Goal: Task Accomplishment & Management: Use online tool/utility

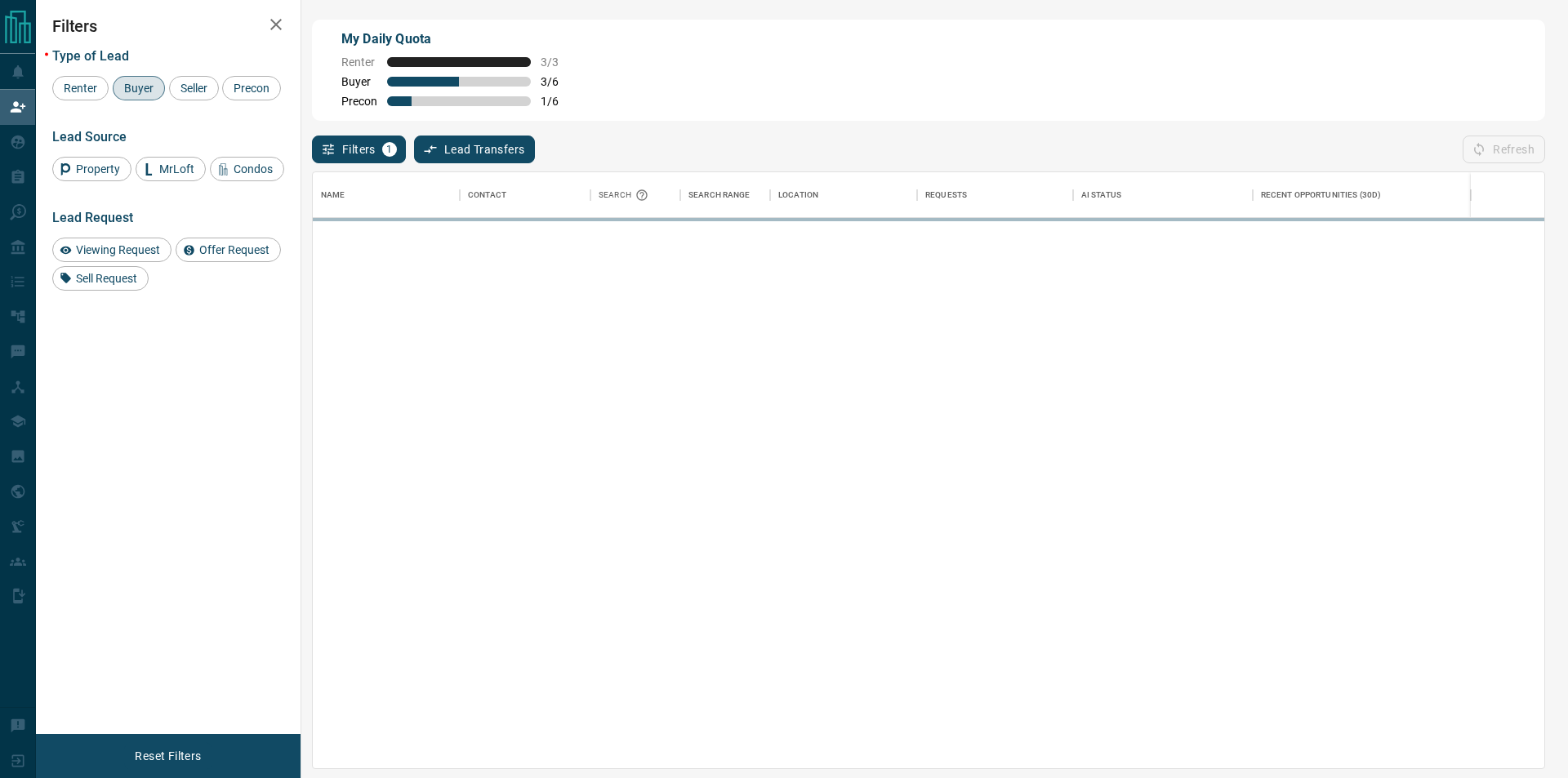
scroll to position [583, 1218]
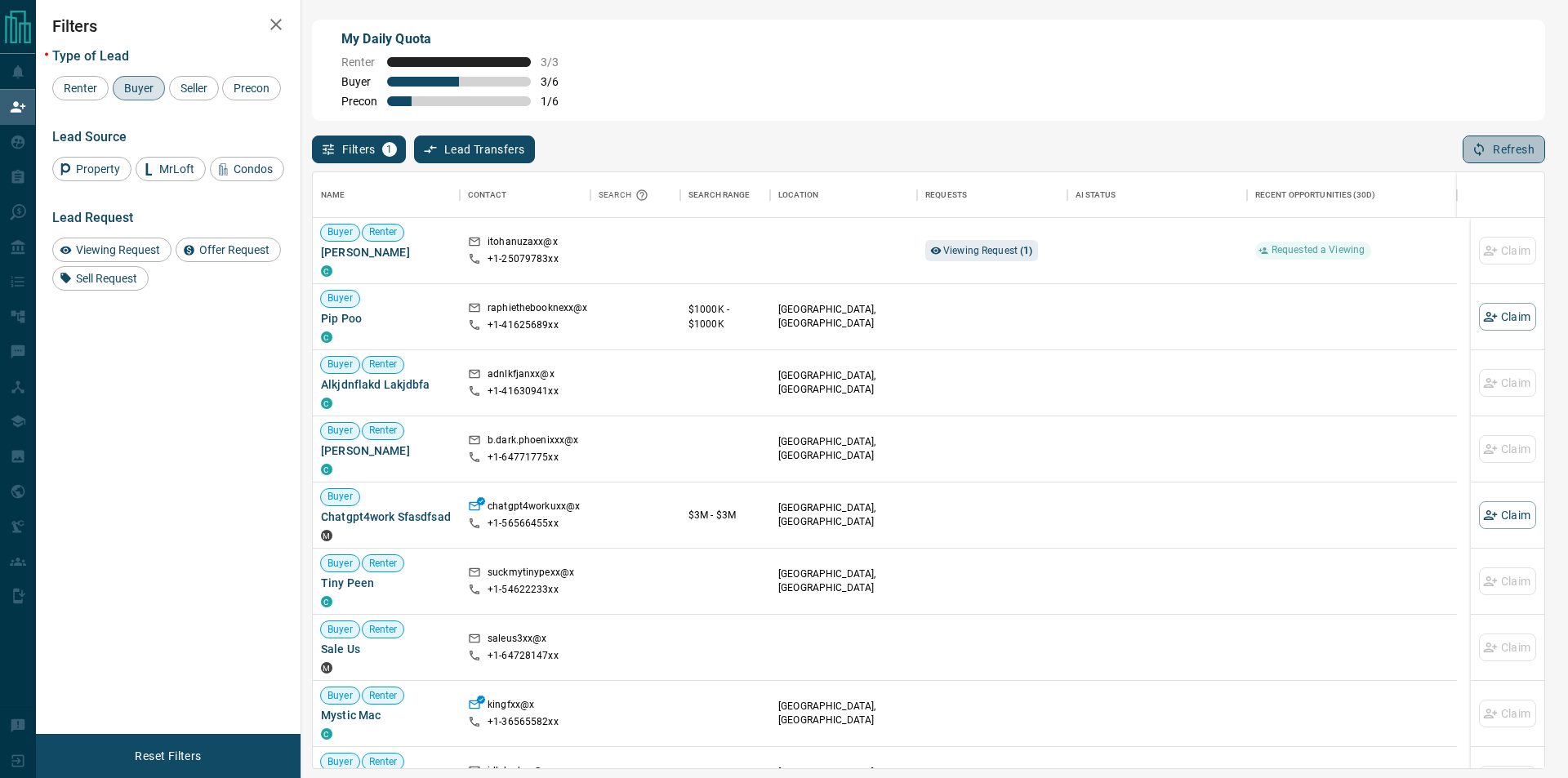
click at [1496, 142] on button "Refresh" at bounding box center [1503, 149] width 83 height 28
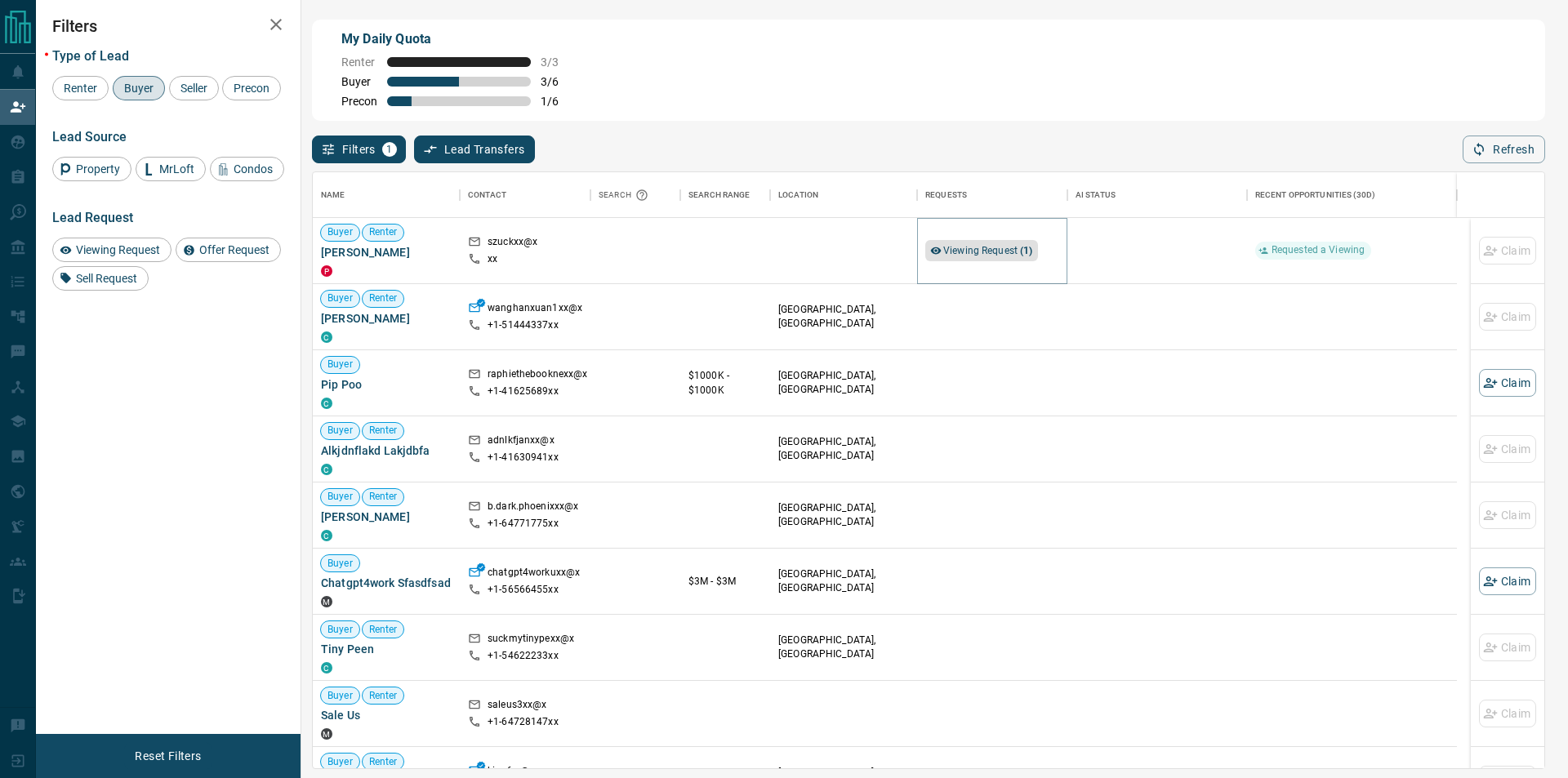
click at [1016, 251] on span "Viewing Request ( 1 )" at bounding box center [987, 250] width 90 height 12
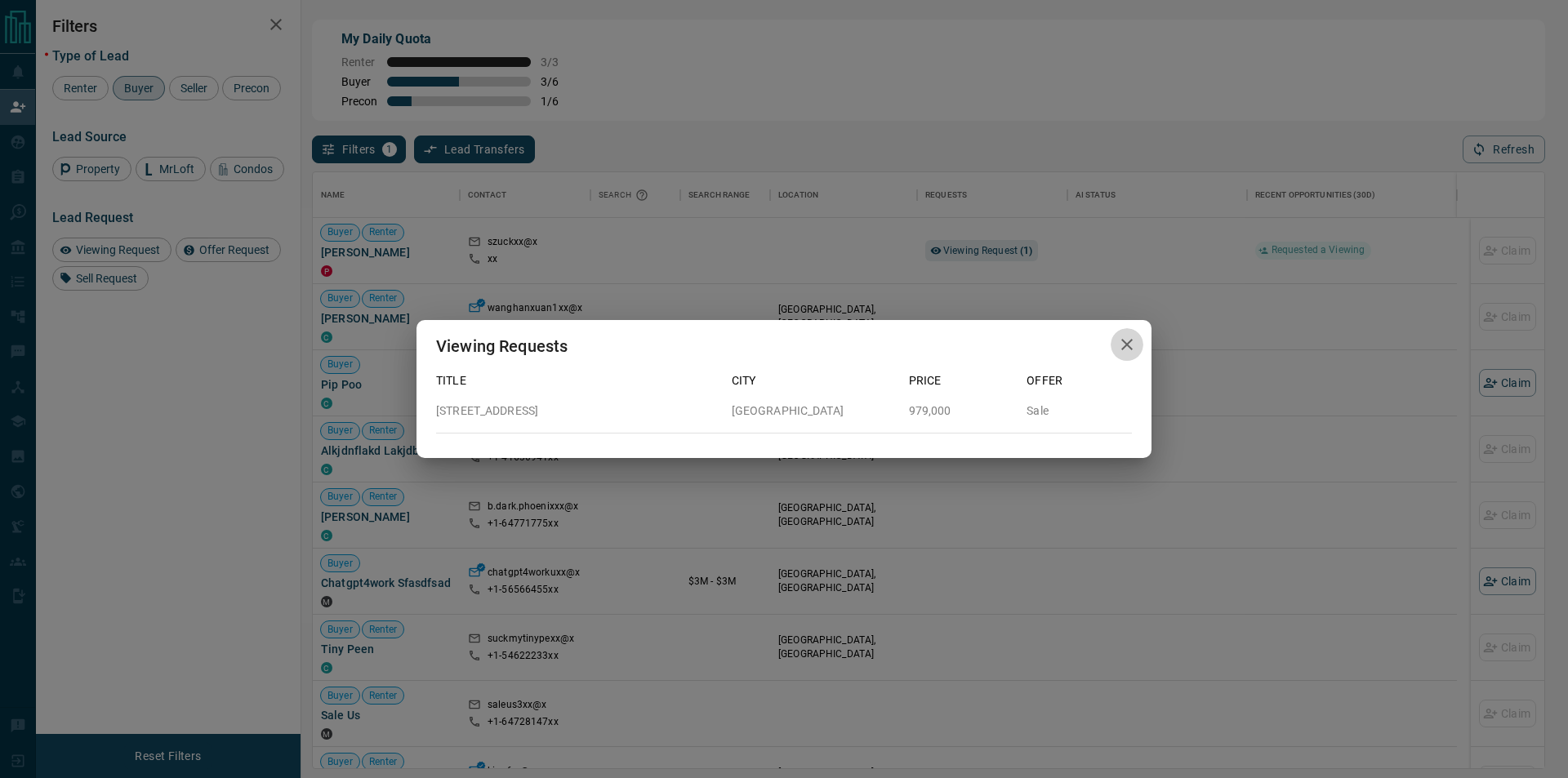
click at [1134, 345] on icon "button" at bounding box center [1128, 345] width 20 height 20
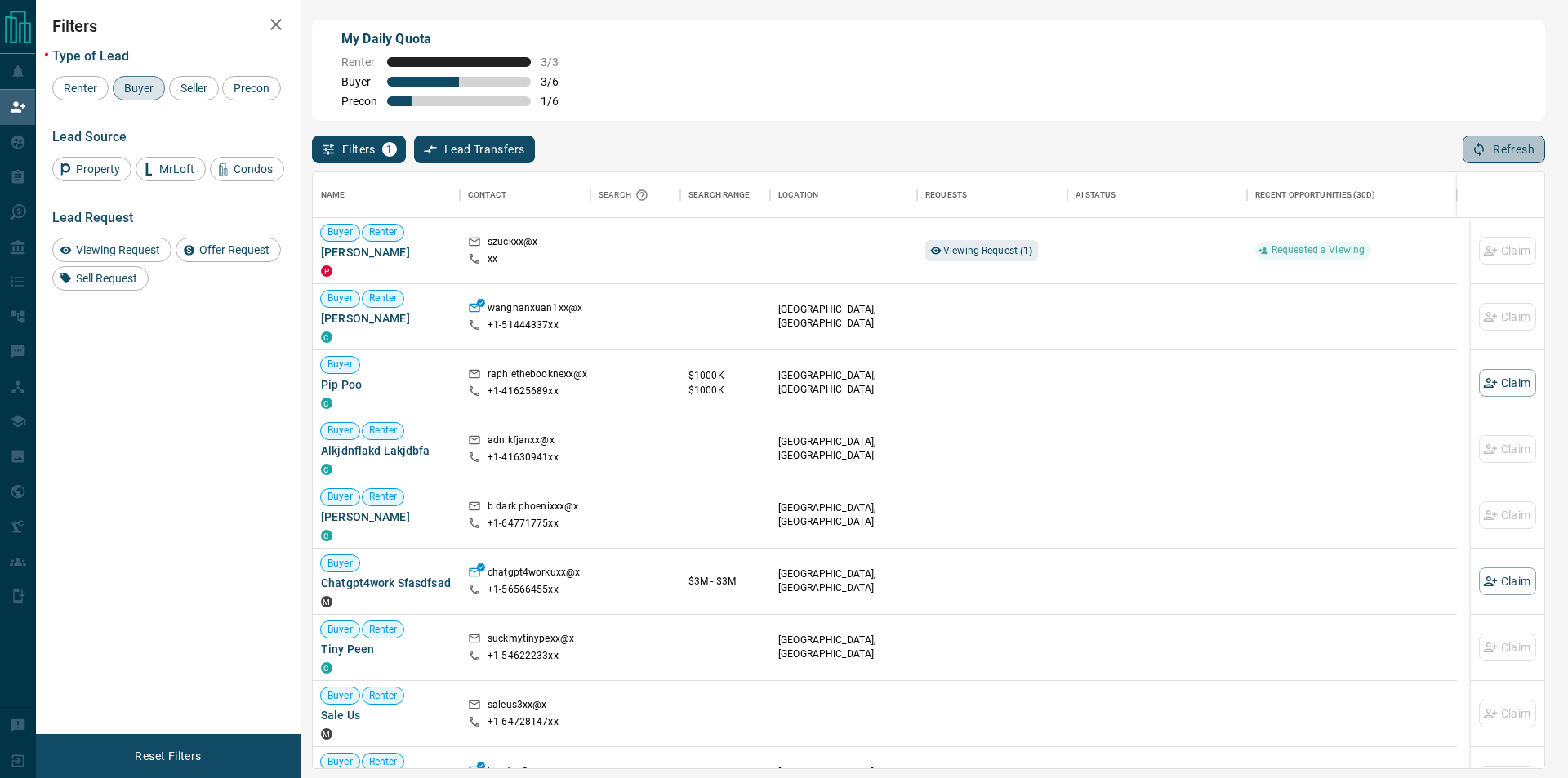
click at [1502, 140] on button "Refresh" at bounding box center [1503, 149] width 83 height 28
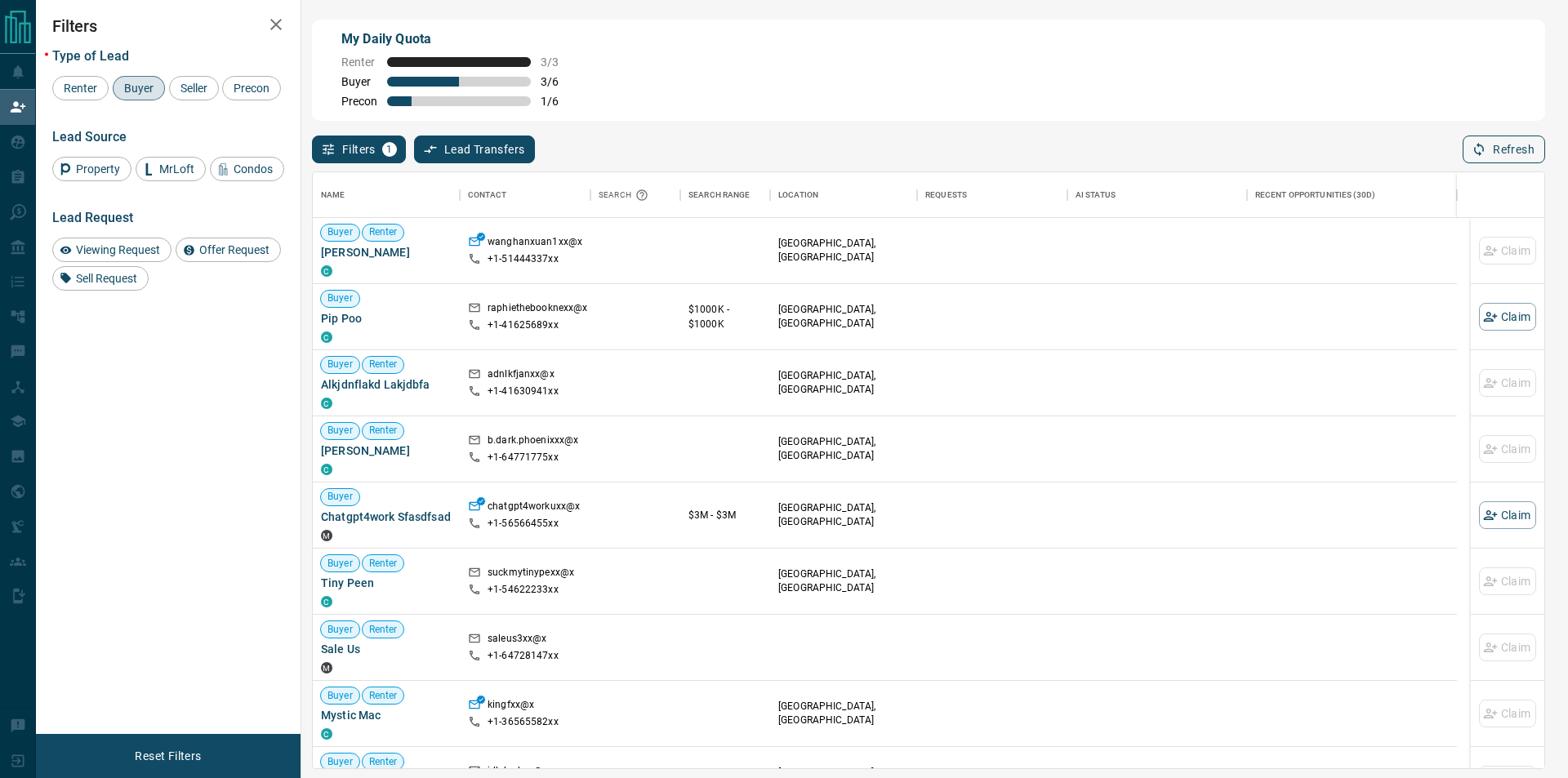
click at [1496, 154] on button "Refresh" at bounding box center [1503, 149] width 83 height 28
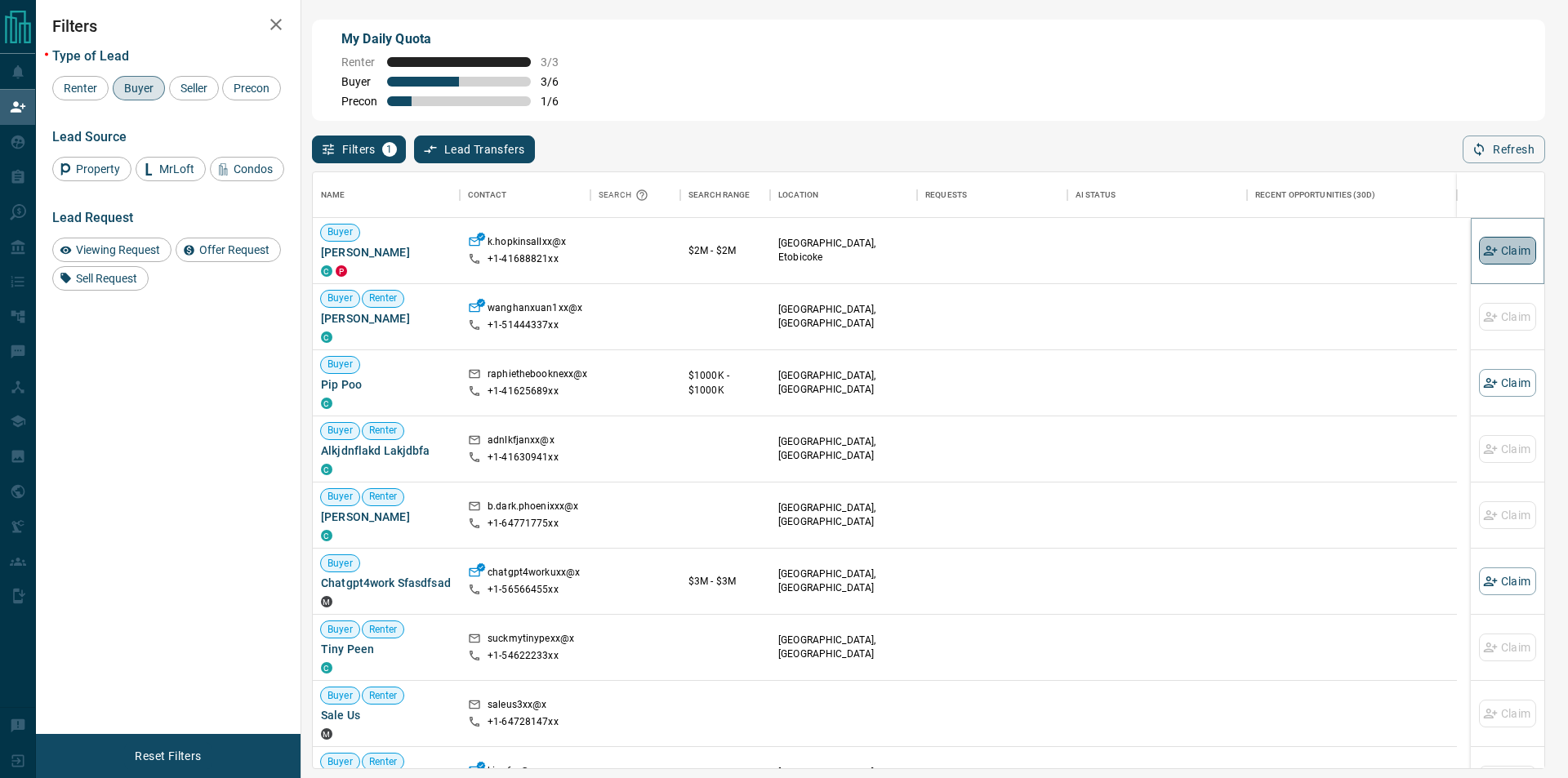
click at [1483, 256] on icon "button" at bounding box center [1490, 250] width 14 height 10
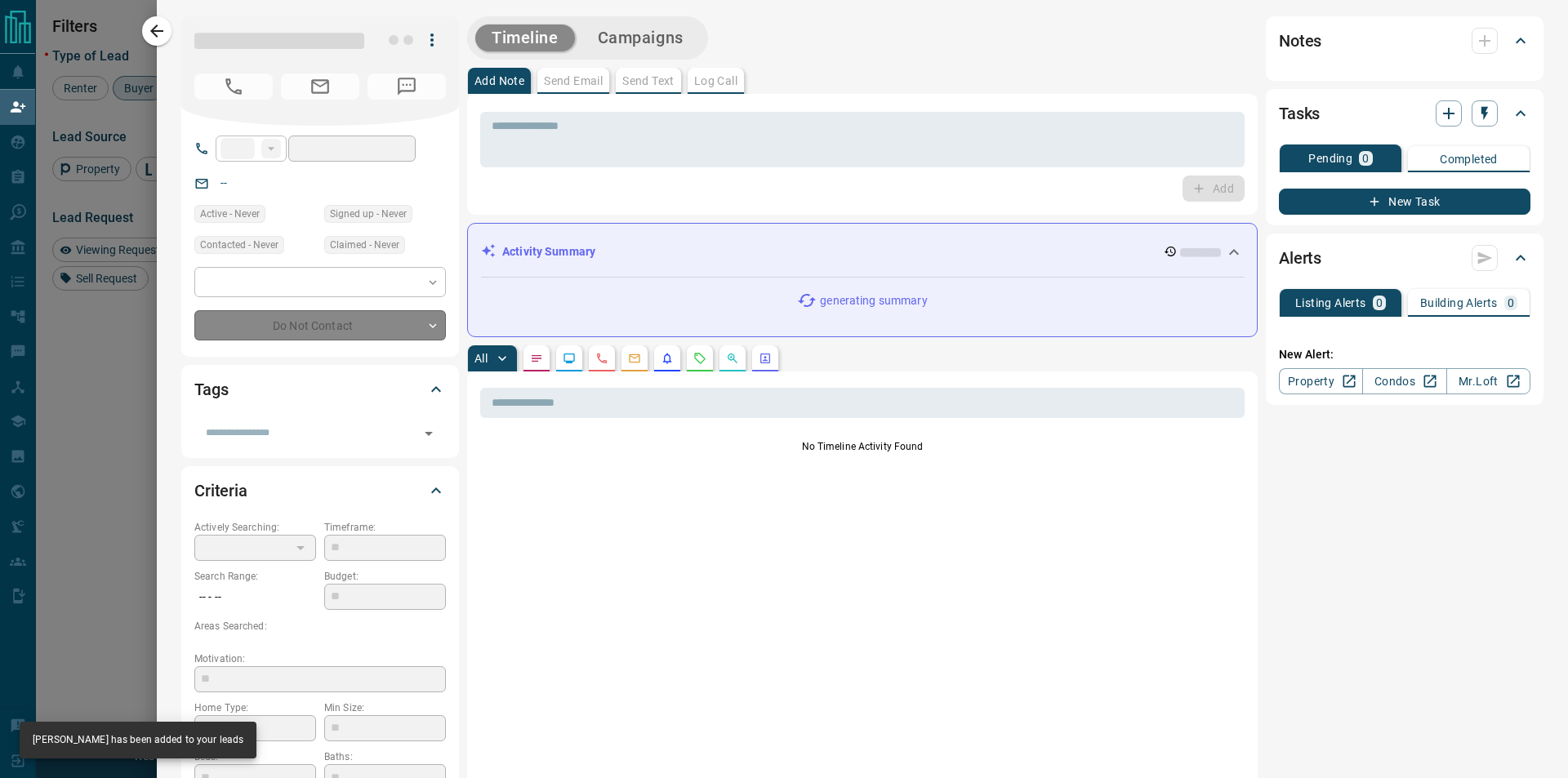
type input "**"
type input "**********"
type input "*******"
type input "**"
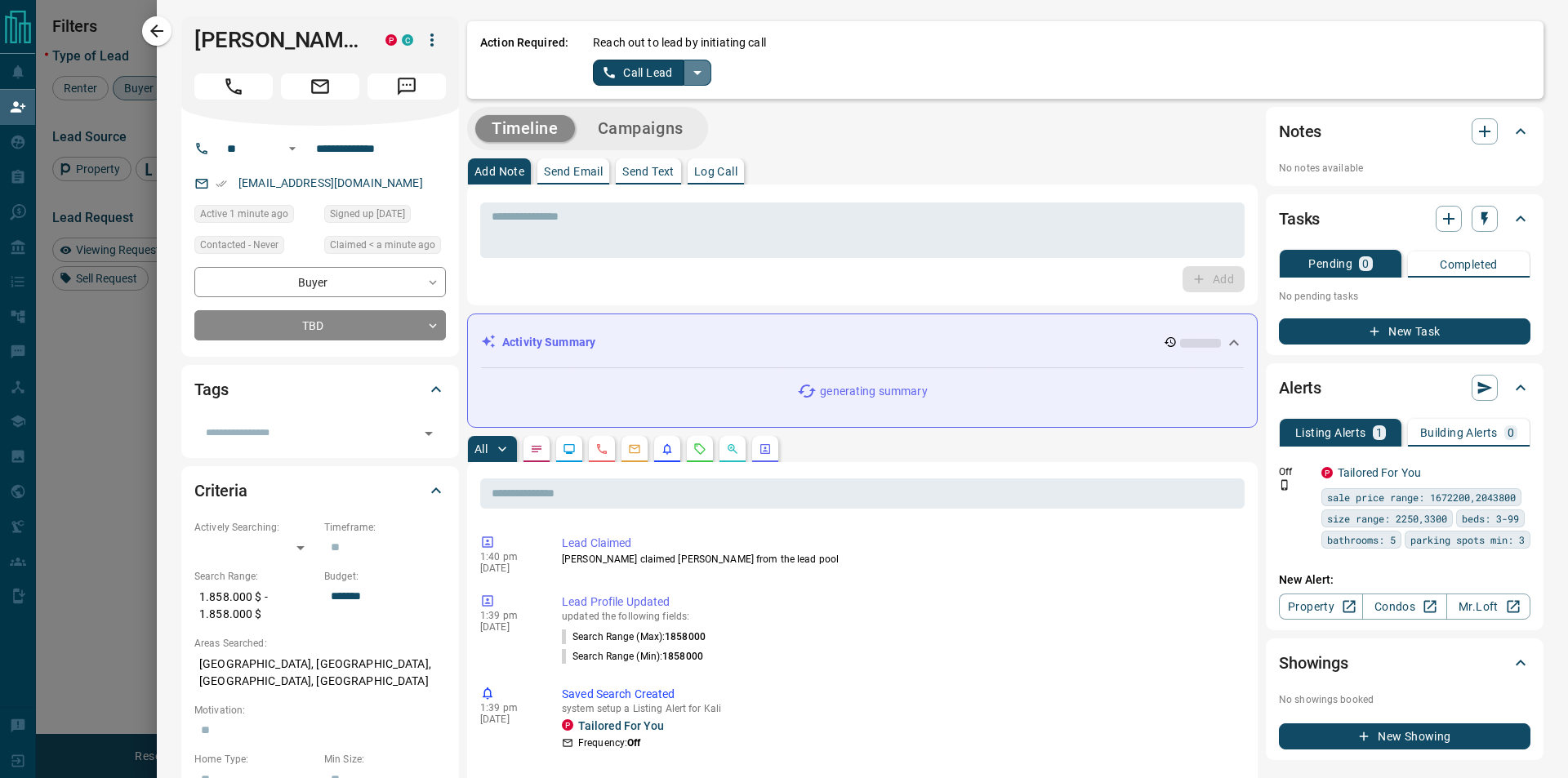
click at [696, 85] on button "split button" at bounding box center [697, 73] width 28 height 26
click at [668, 126] on li "Log Manual Call" at bounding box center [650, 128] width 99 height 25
click at [616, 57] on div "Reach out to lead by initiating call Log Manual Call" at bounding box center [1061, 60] width 937 height 52
click at [610, 67] on button "Log Manual Call" at bounding box center [646, 73] width 107 height 26
click at [606, 70] on button "Yes" at bounding box center [609, 73] width 33 height 25
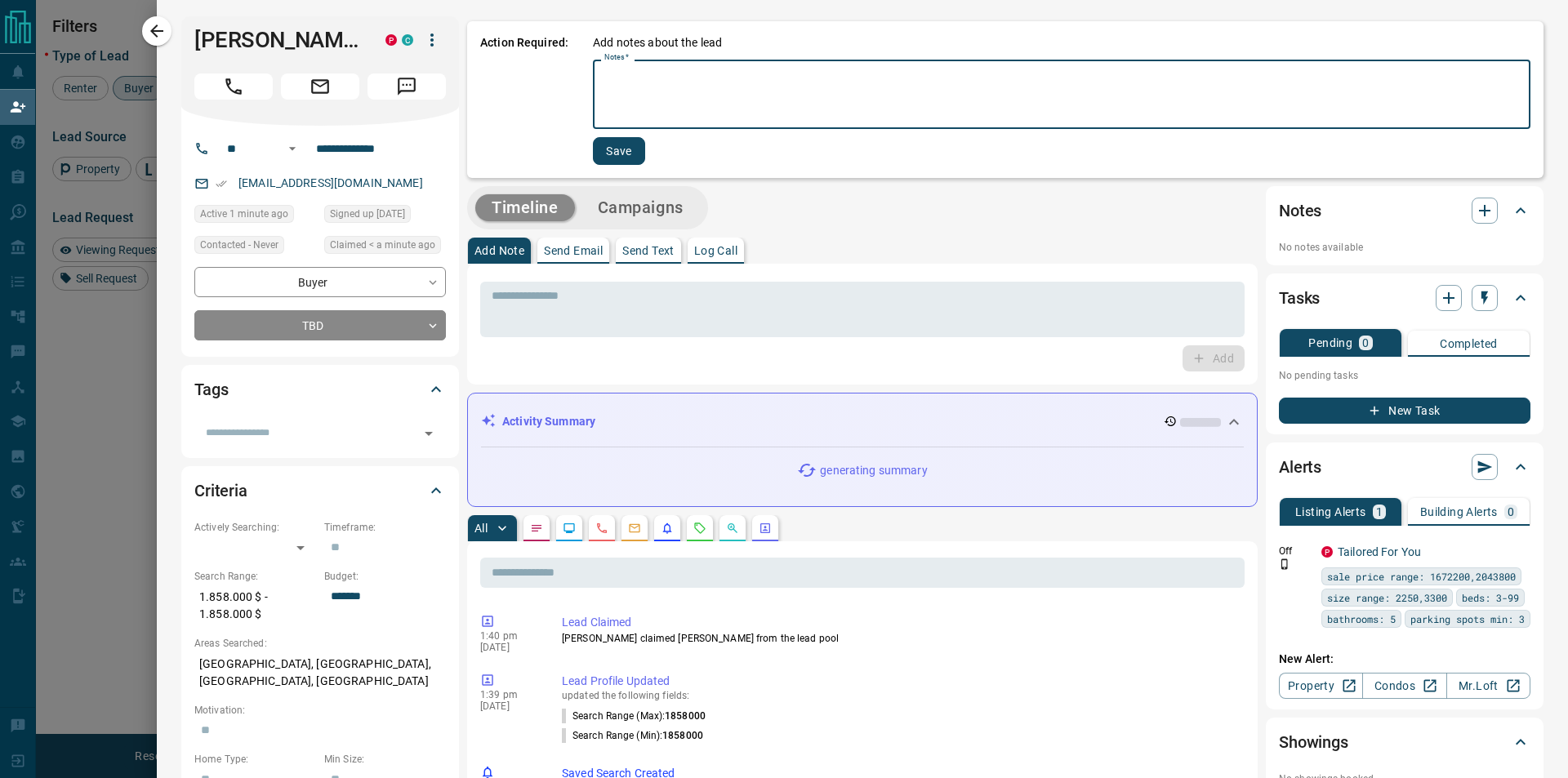
click at [619, 82] on textarea "Notes   *" at bounding box center [1061, 95] width 915 height 56
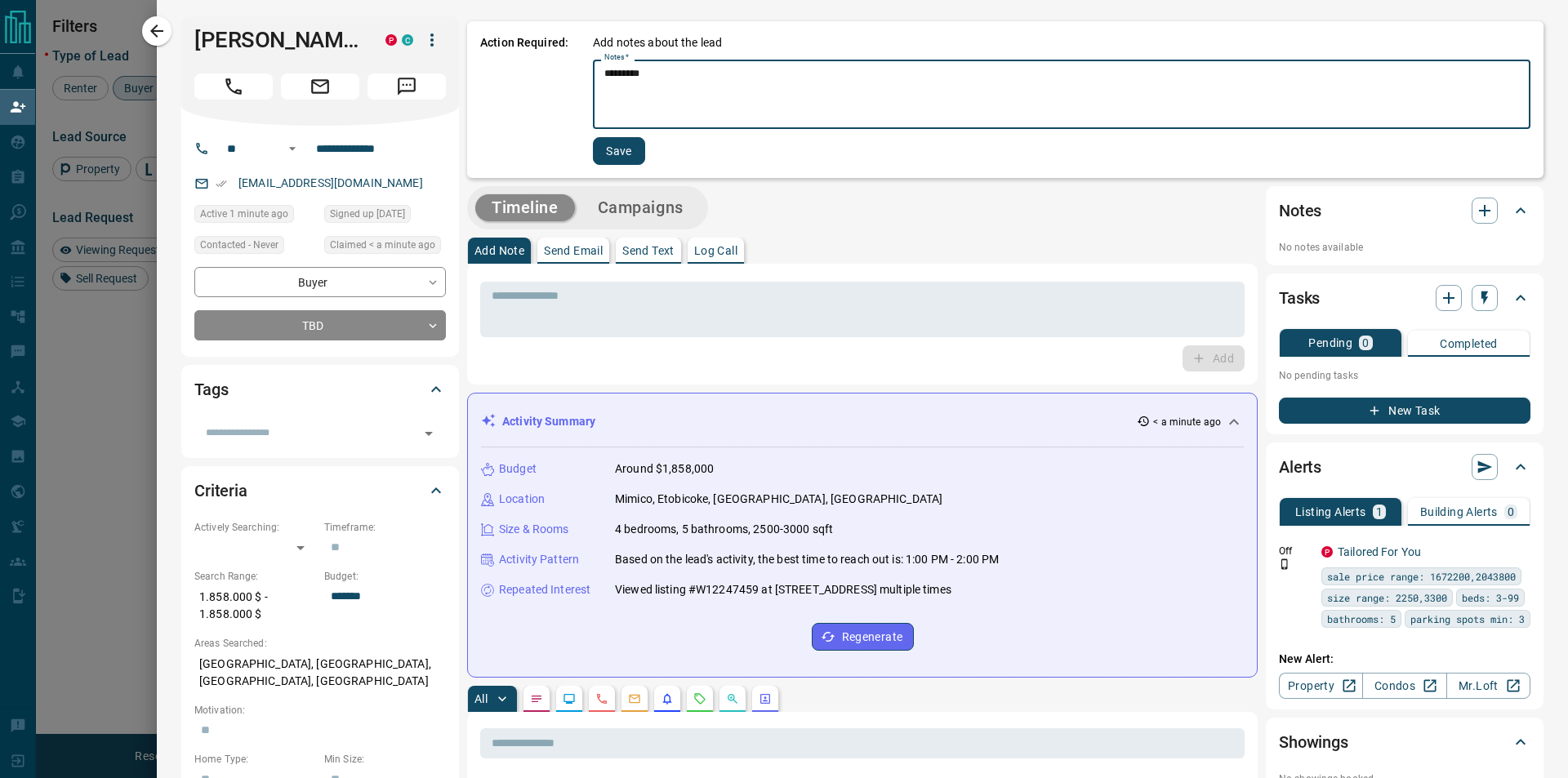
type textarea "*********"
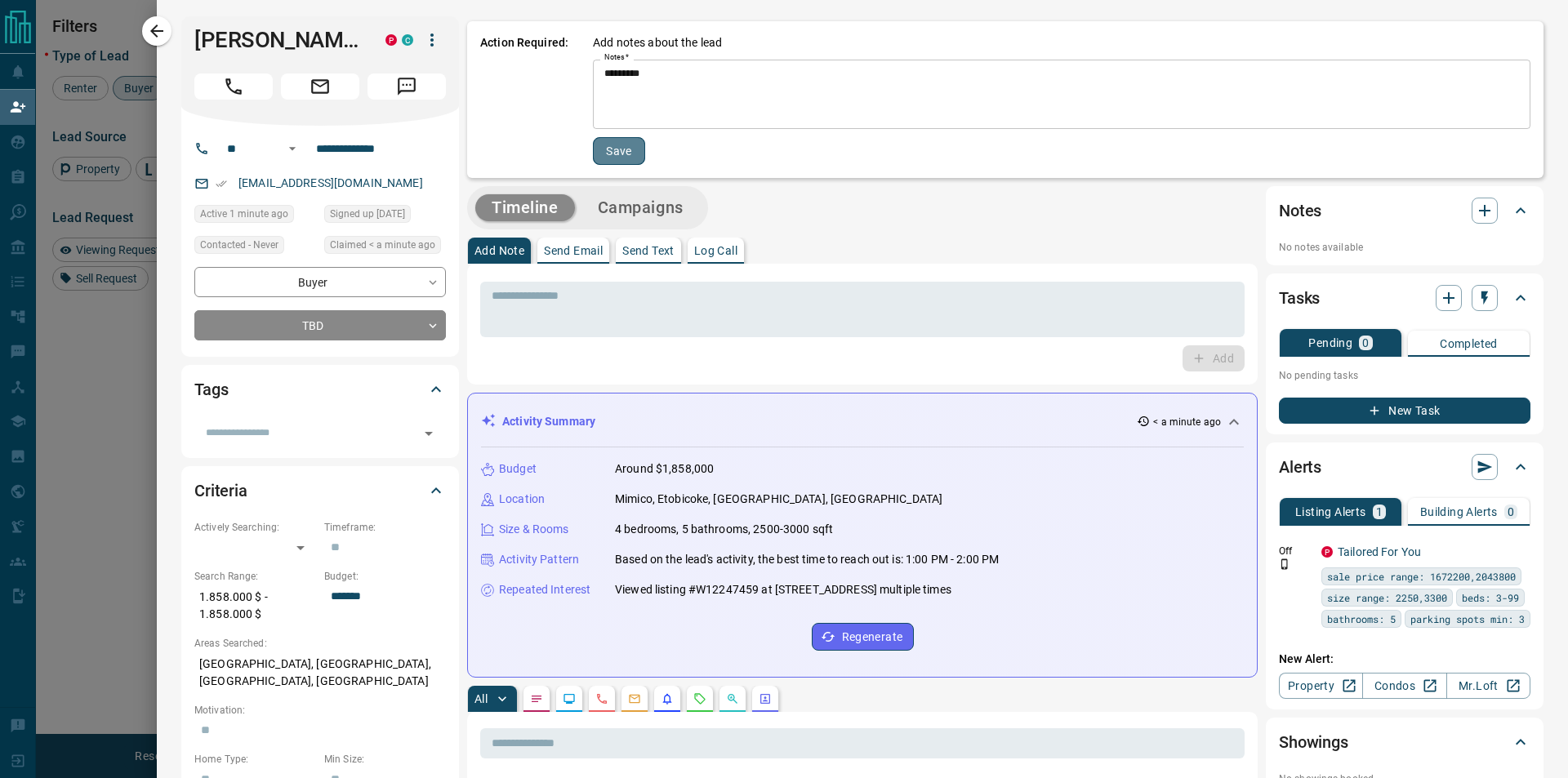
click at [624, 156] on button "Save" at bounding box center [618, 151] width 52 height 28
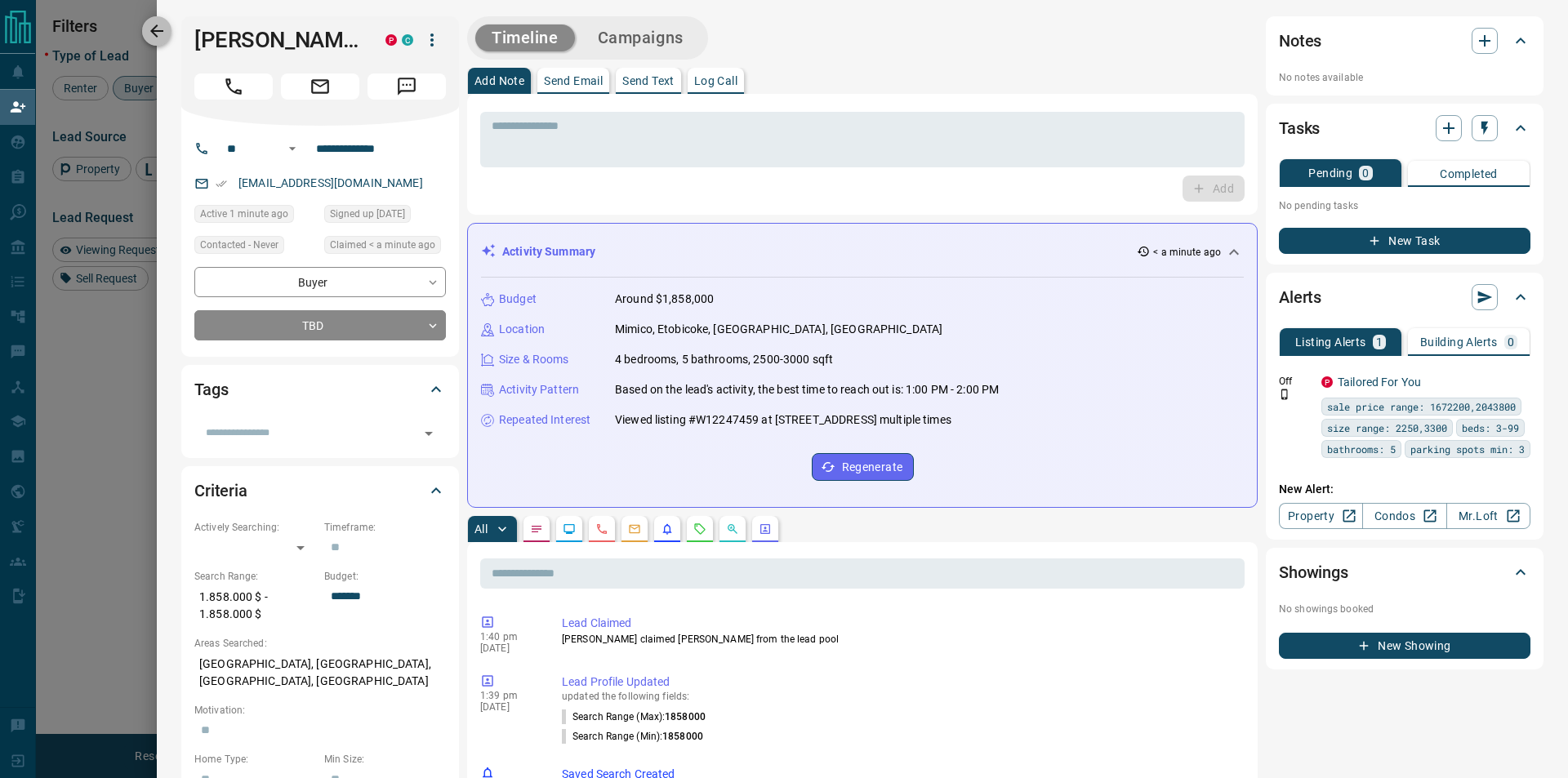
click at [167, 34] on button "button" at bounding box center [157, 31] width 29 height 29
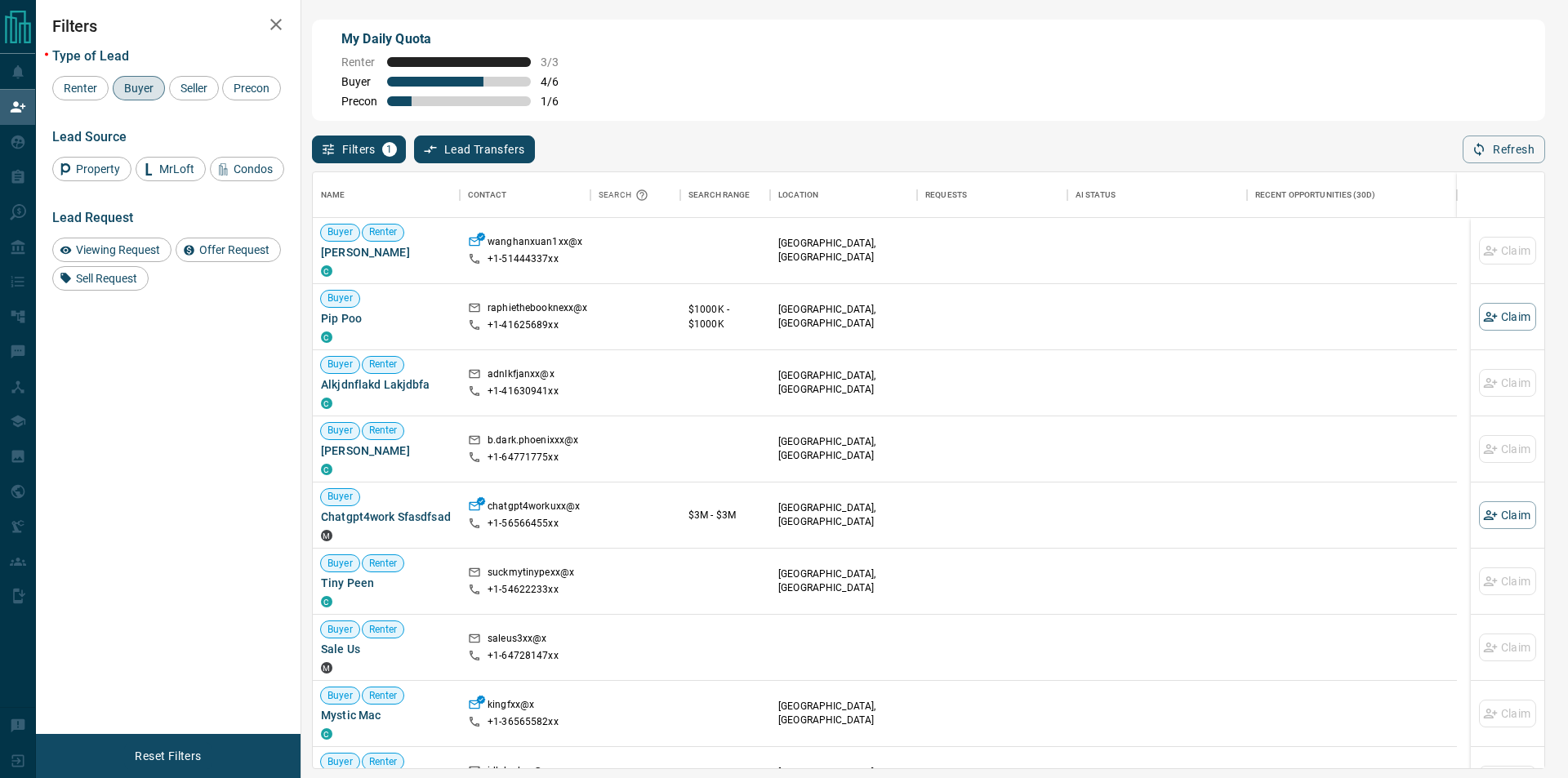
click at [1462, 153] on div "Filters 1 Lead Transfers 0 Refresh" at bounding box center [928, 142] width 1233 height 43
click at [1476, 155] on icon "button" at bounding box center [1479, 149] width 10 height 14
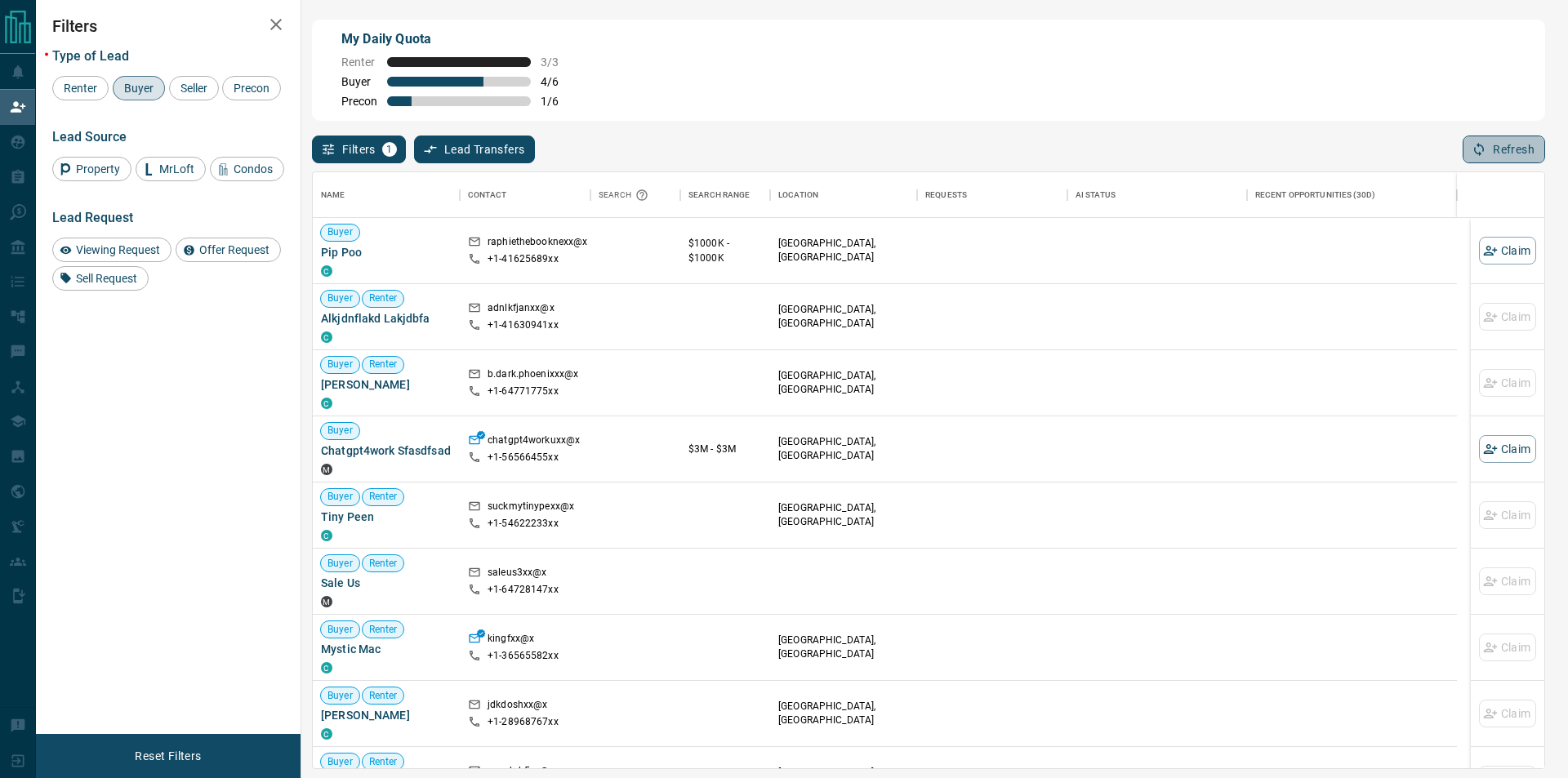
click at [1481, 144] on button "Refresh" at bounding box center [1503, 149] width 83 height 28
click at [671, 359] on div at bounding box center [635, 383] width 90 height 66
click at [1520, 135] on div "Filters 1 Lead Transfers 0 Refresh" at bounding box center [928, 142] width 1233 height 43
click at [1517, 137] on div "Filters 1 Lead Transfers 0 Refresh" at bounding box center [928, 142] width 1233 height 43
click at [1514, 138] on button "Refresh" at bounding box center [1503, 149] width 83 height 28
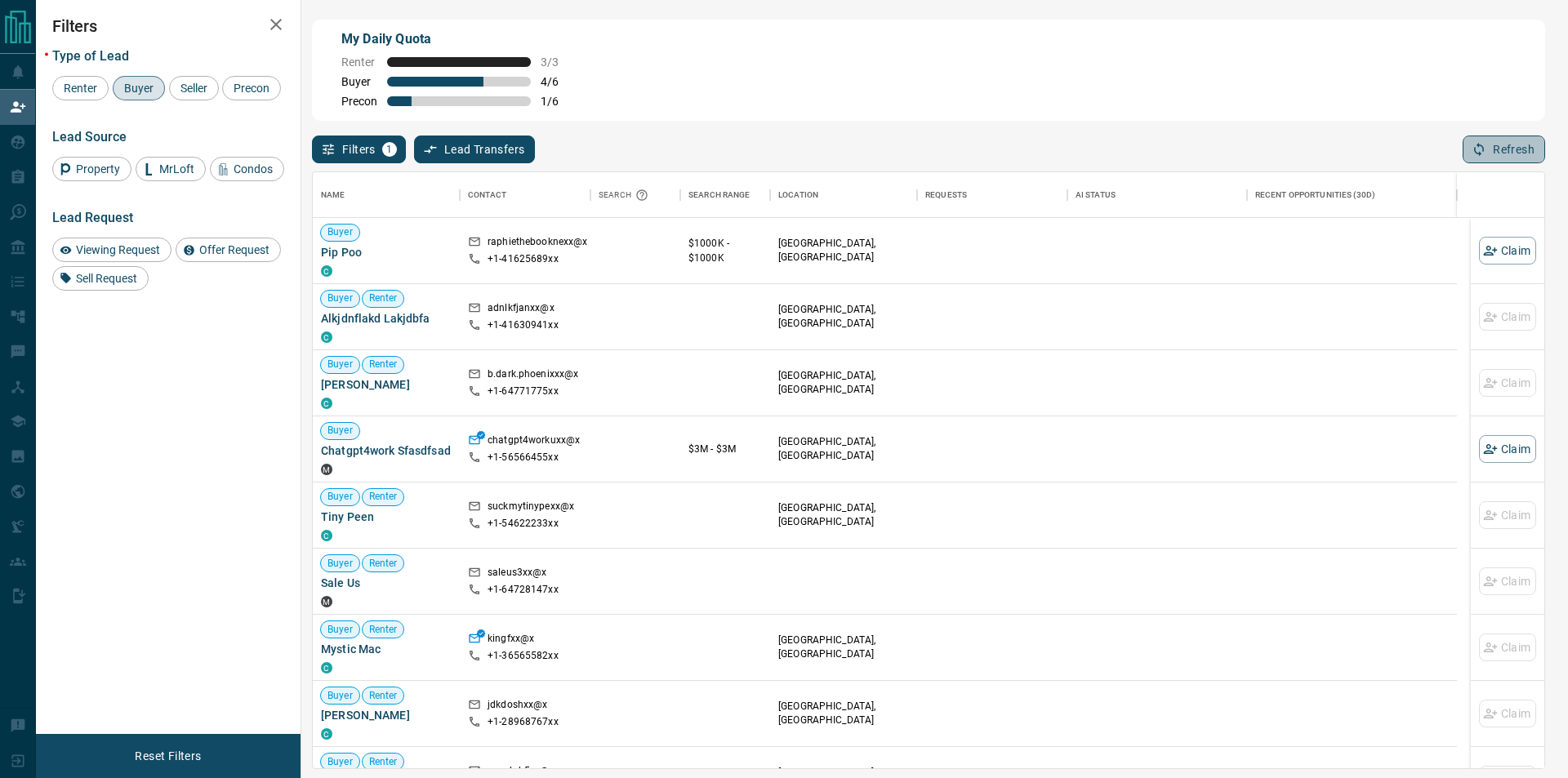
click at [1484, 151] on icon "button" at bounding box center [1479, 149] width 15 height 15
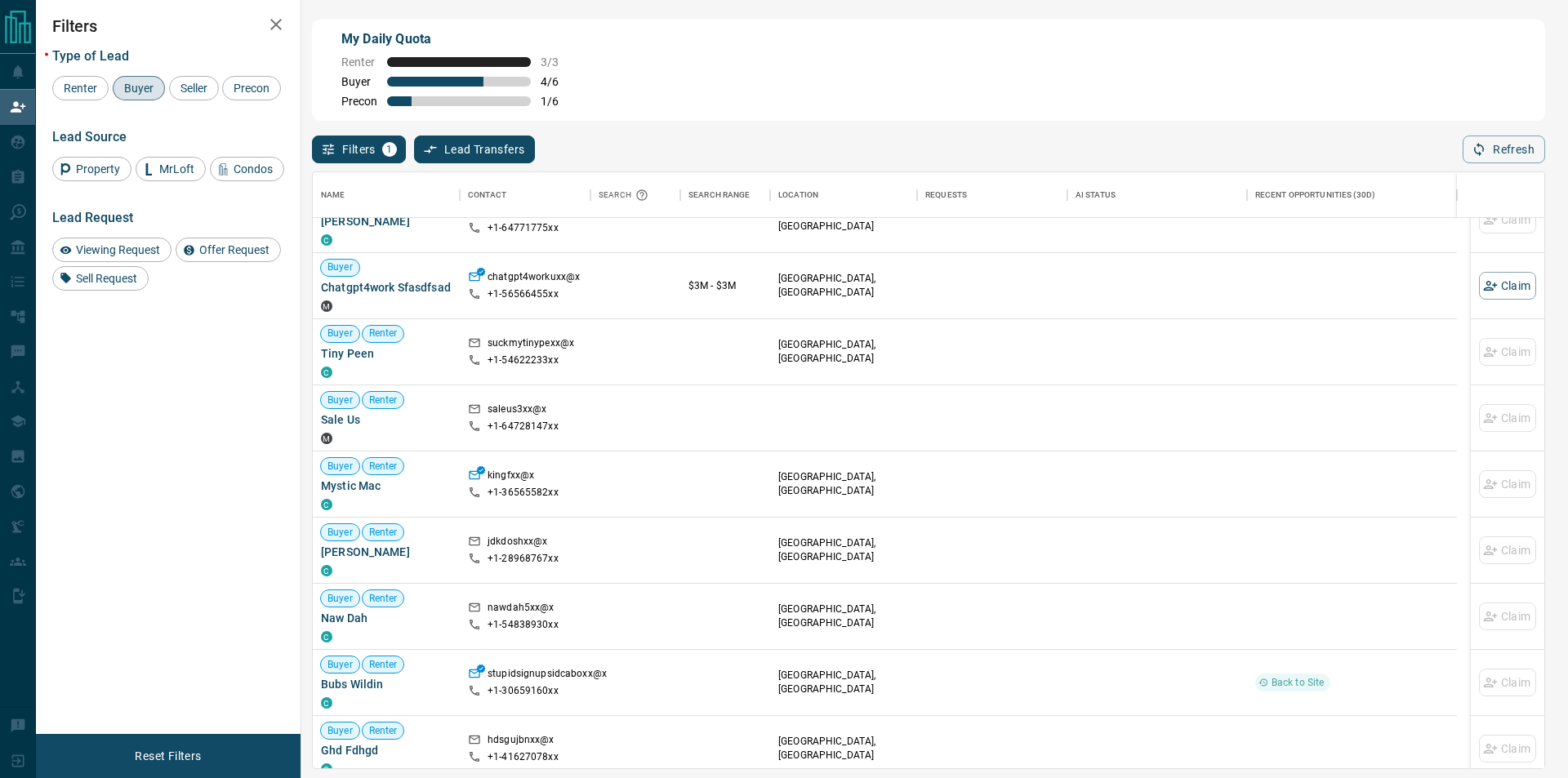
scroll to position [0, 0]
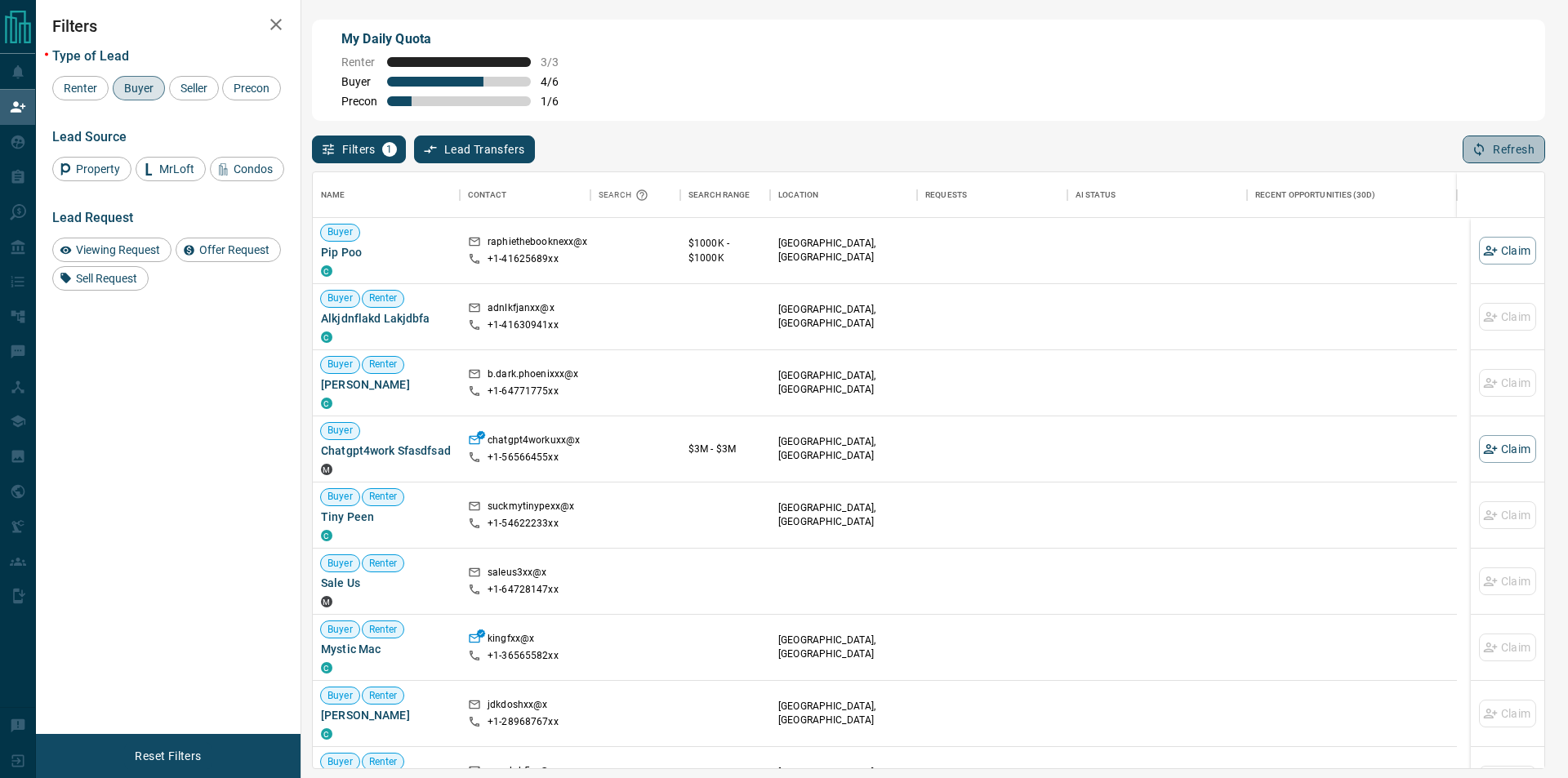
click at [1466, 155] on button "Refresh" at bounding box center [1503, 149] width 83 height 28
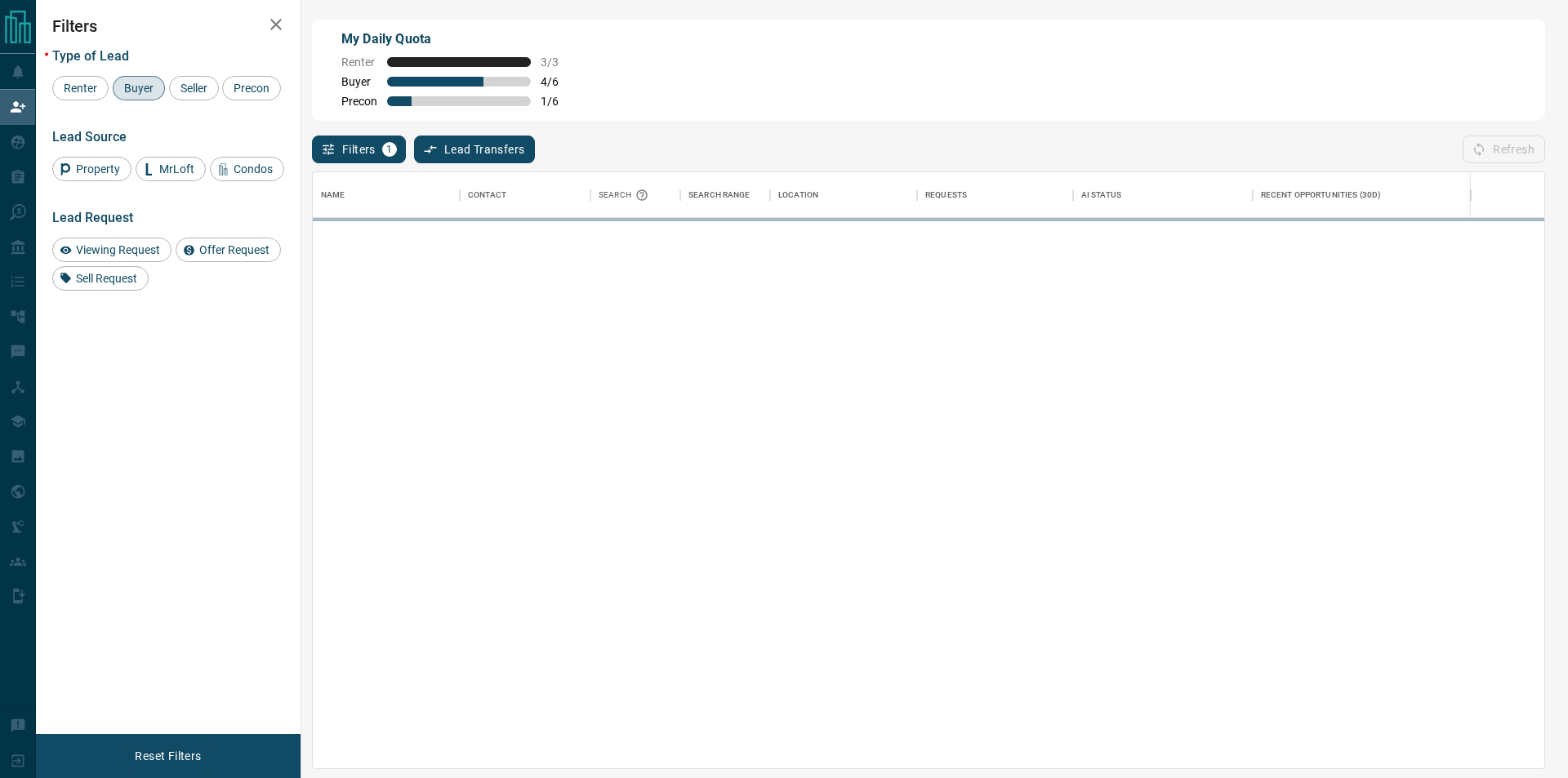
scroll to position [583, 1218]
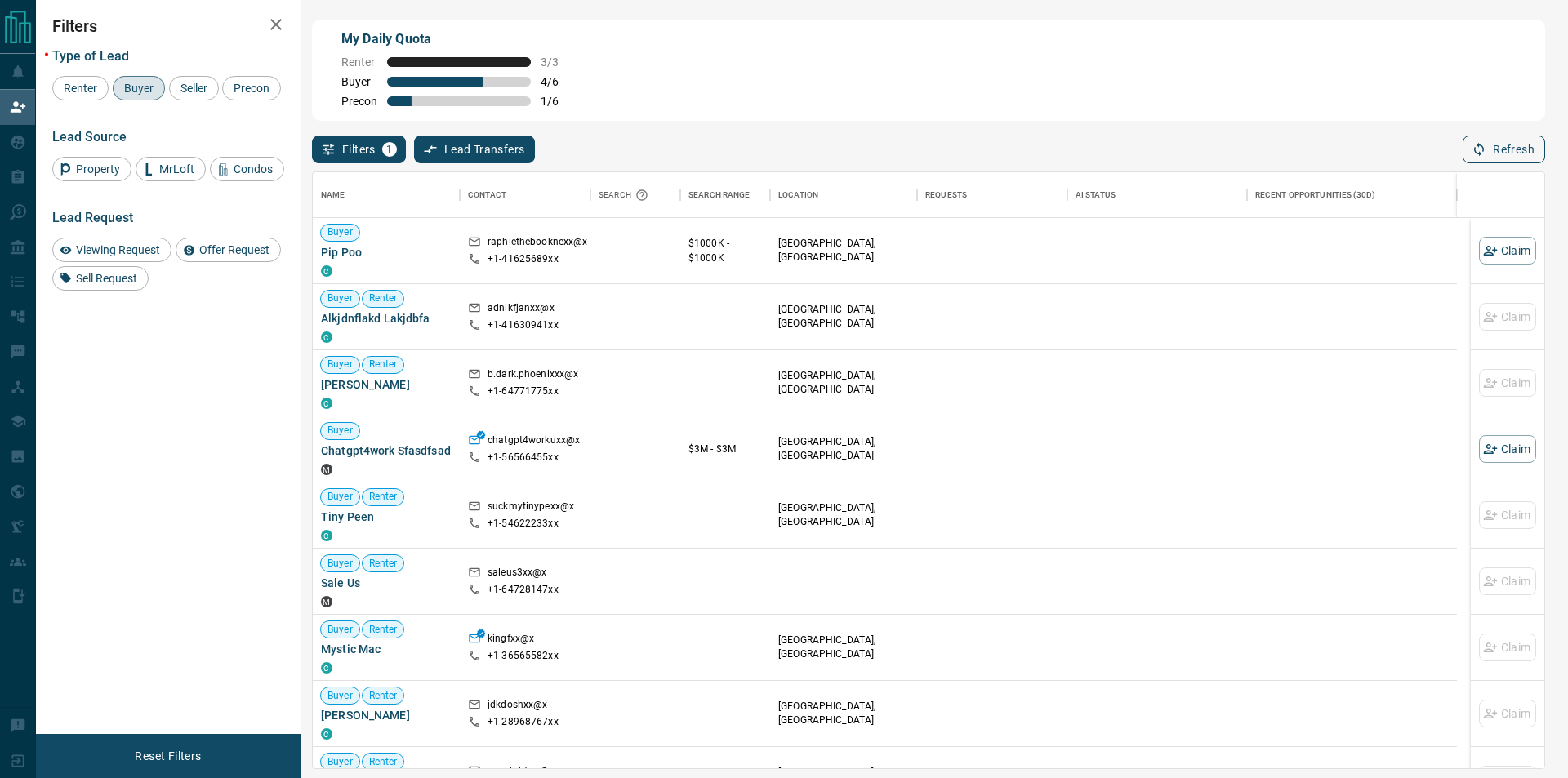
click at [1477, 145] on icon "button" at bounding box center [1479, 149] width 15 height 15
click at [1490, 143] on button "Refresh" at bounding box center [1503, 149] width 83 height 28
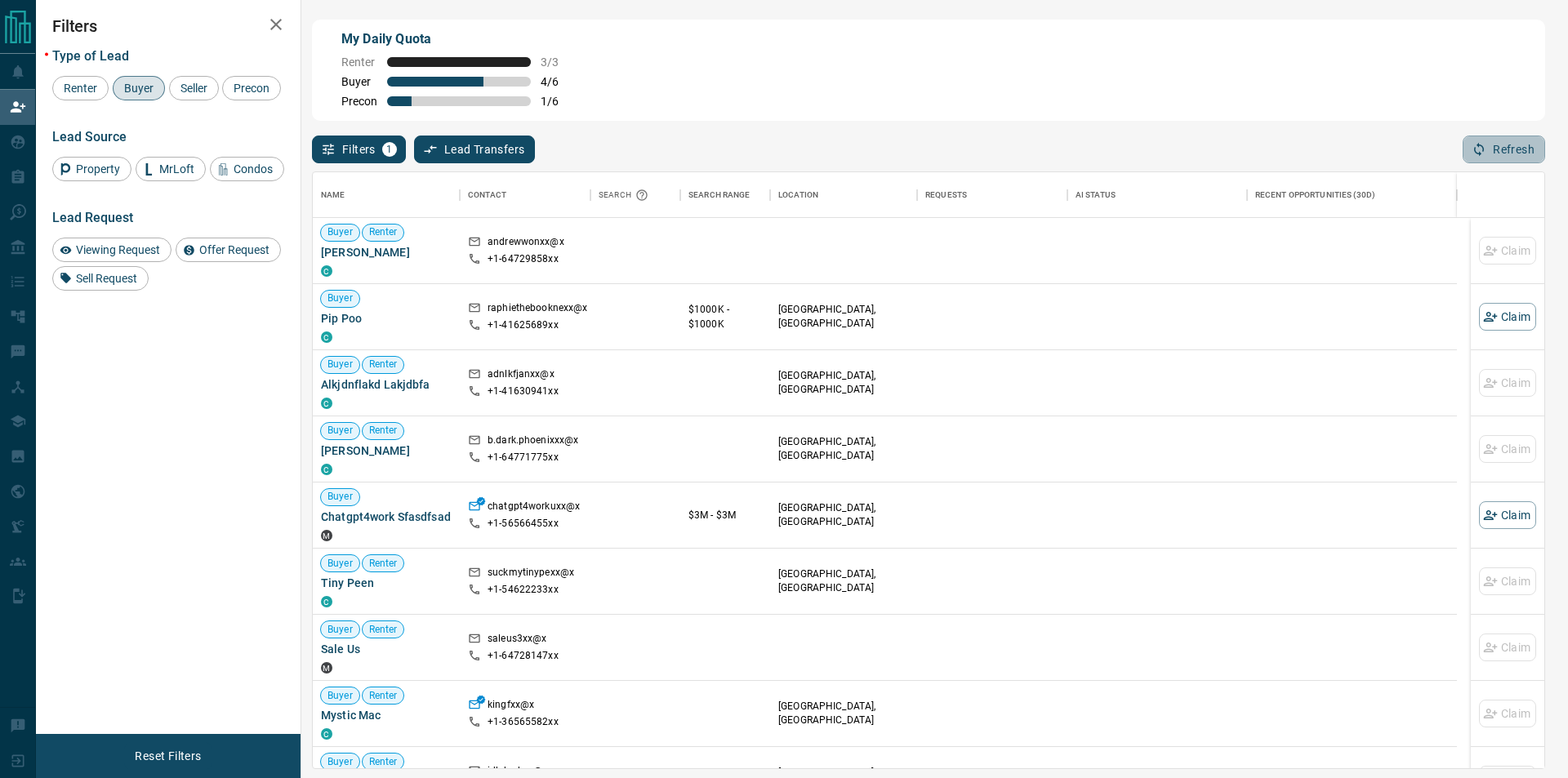
click at [1488, 142] on button "Refresh" at bounding box center [1503, 149] width 83 height 28
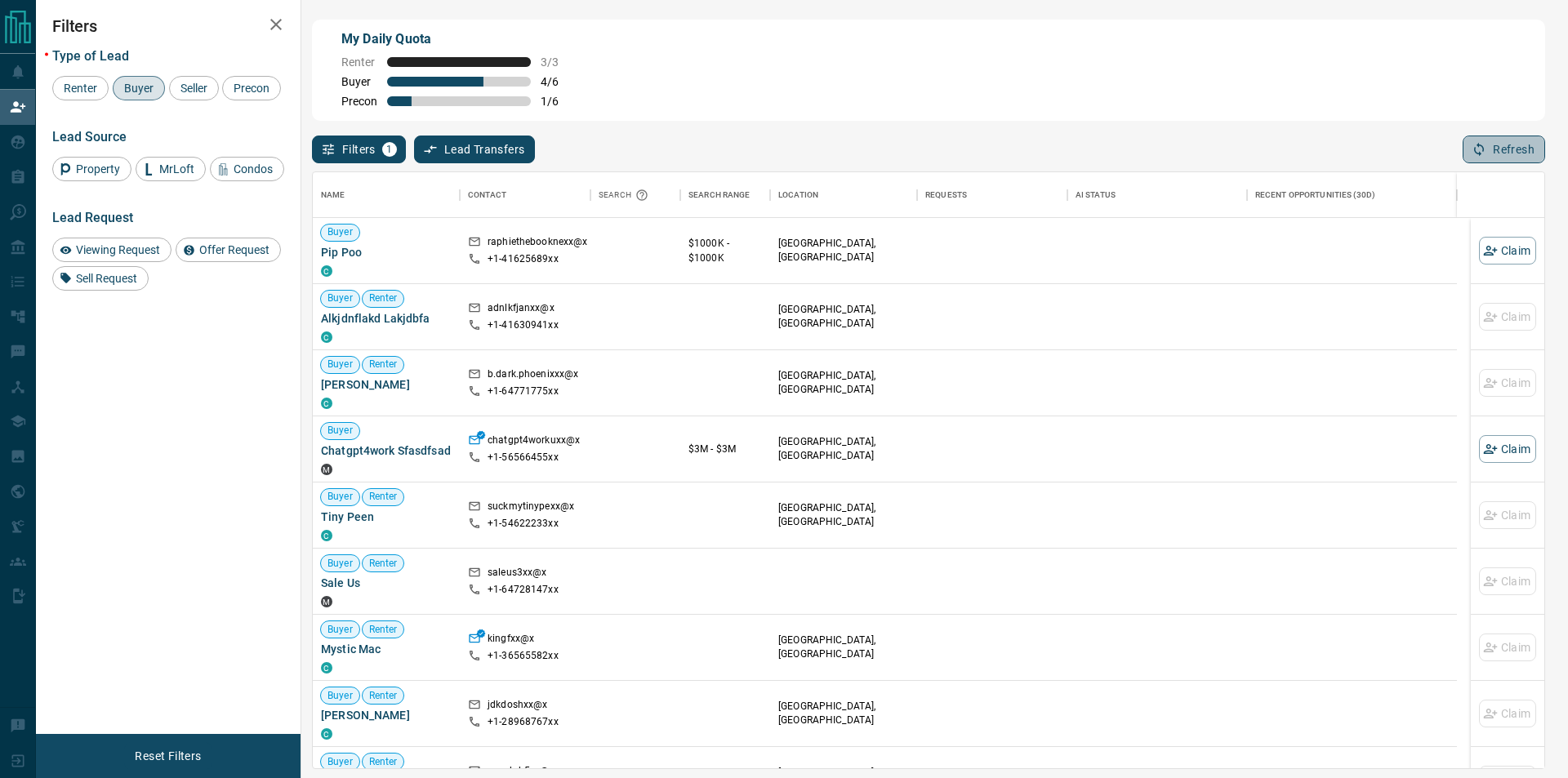
click at [1469, 153] on button "Refresh" at bounding box center [1503, 149] width 83 height 28
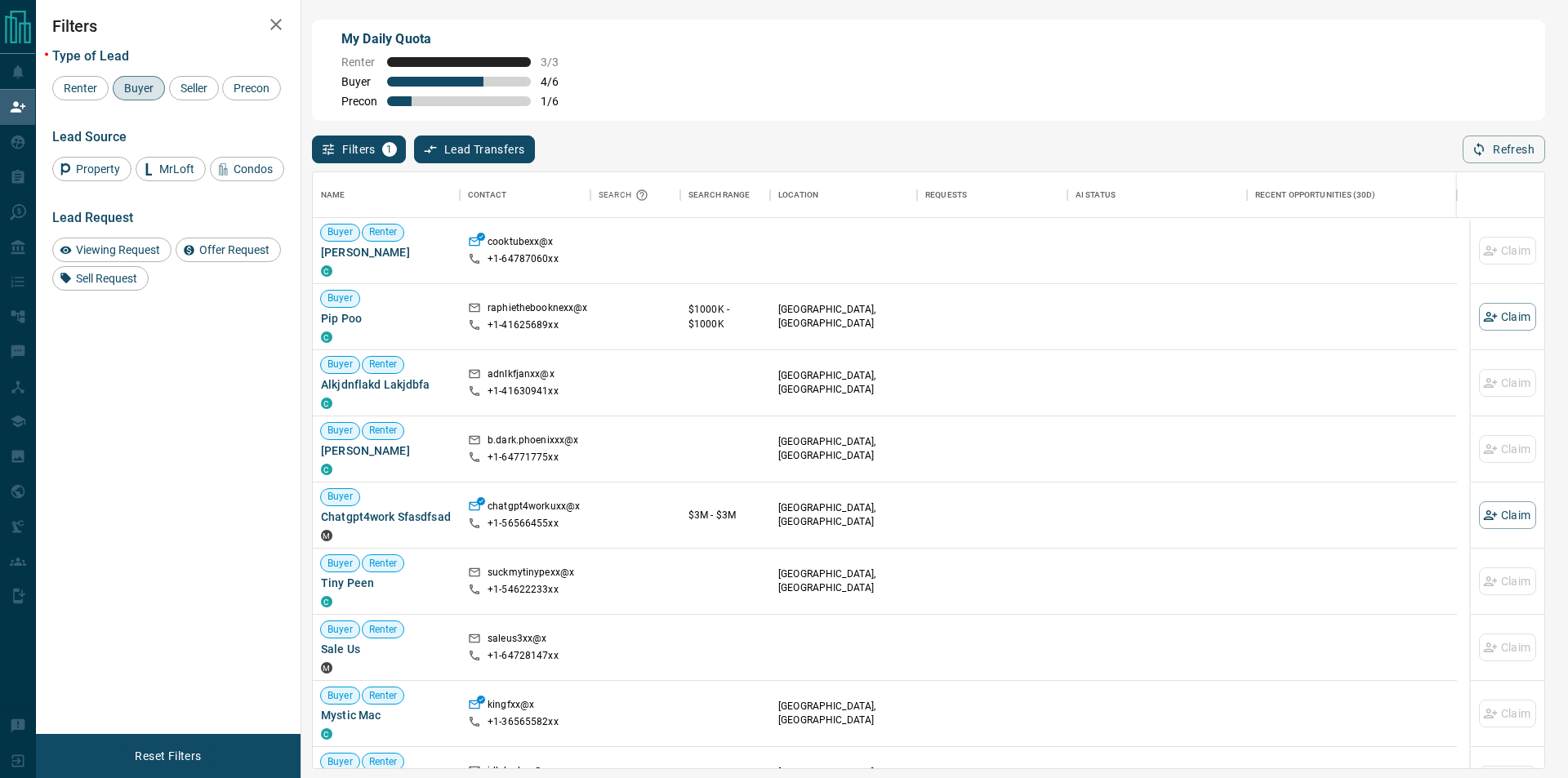
click at [1489, 168] on div "Name Contact Search Search Range Location Requests AI Status Recent Opportuniti…" at bounding box center [928, 466] width 1233 height 606
click at [1488, 158] on button "Refresh" at bounding box center [1503, 149] width 83 height 28
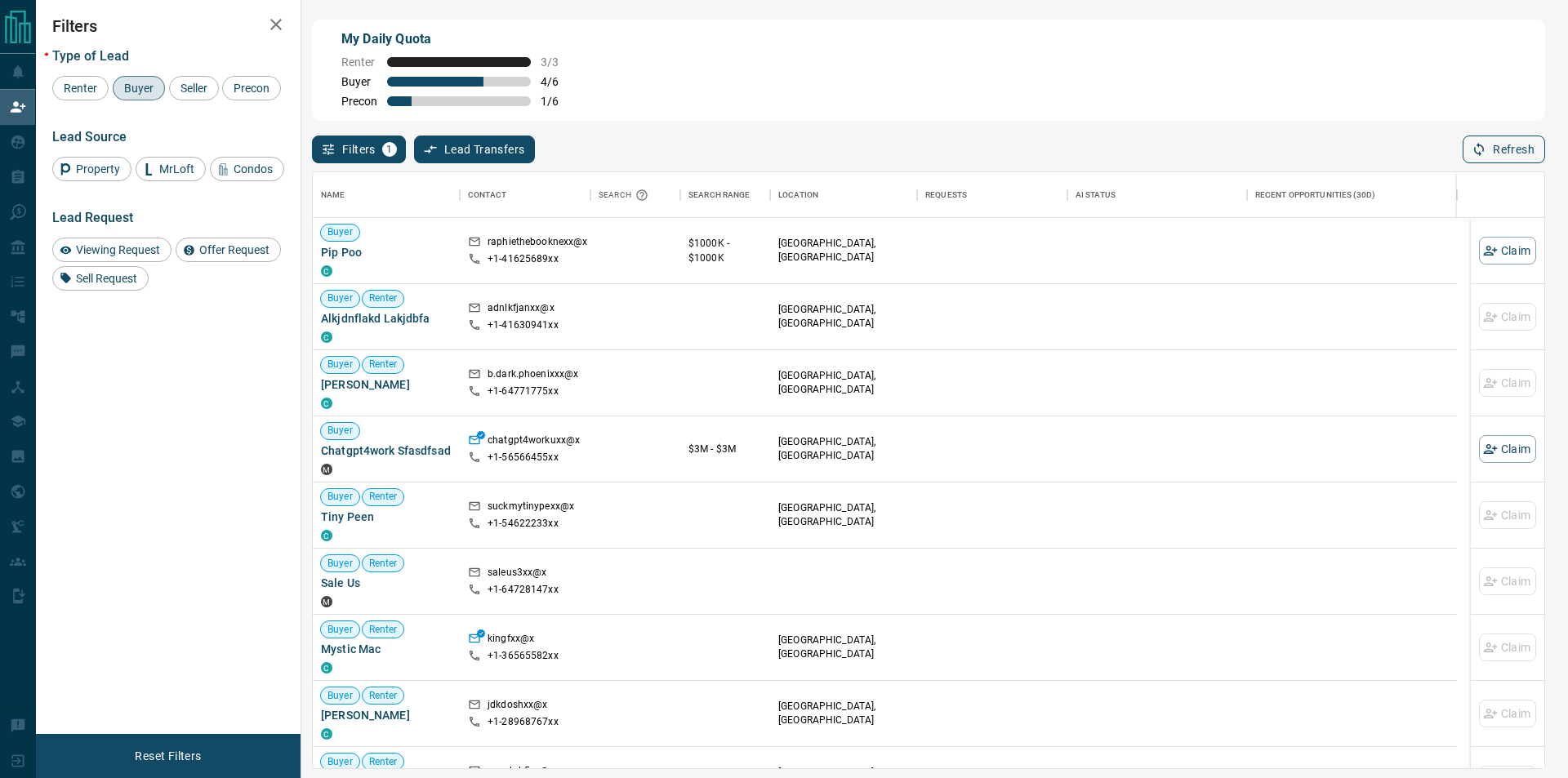
click at [1514, 157] on button "Refresh" at bounding box center [1503, 149] width 83 height 28
click at [1502, 167] on div "Name Contact Search Search Range Location Requests AI Status Recent Opportuniti…" at bounding box center [928, 466] width 1233 height 606
click at [1505, 163] on button "Refresh" at bounding box center [1503, 149] width 83 height 28
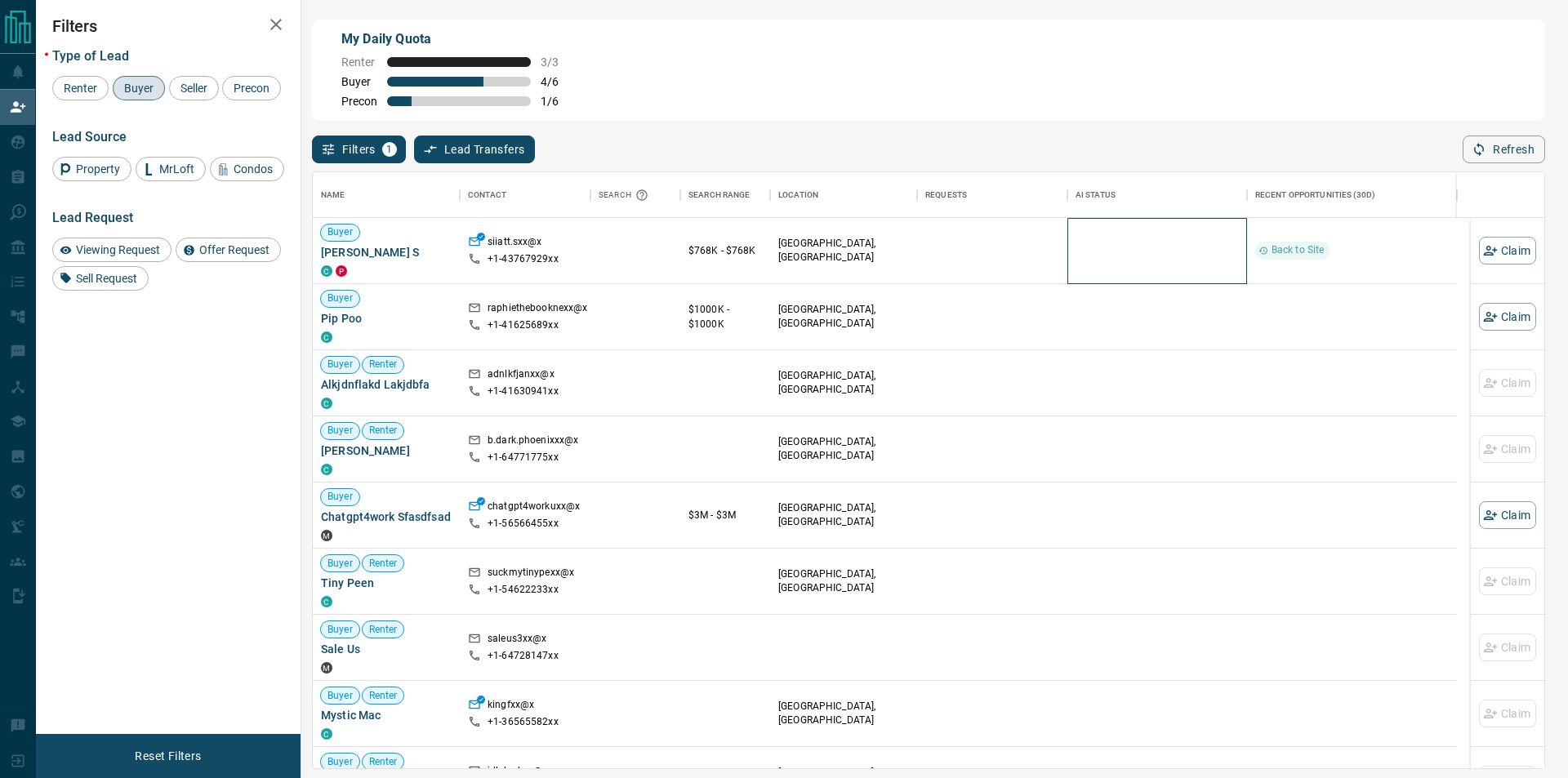
click at [1143, 258] on div at bounding box center [1157, 251] width 163 height 66
click at [1479, 141] on button "Refresh" at bounding box center [1503, 149] width 83 height 28
click at [415, 260] on span "[PERSON_NAME] S" at bounding box center [387, 252] width 131 height 16
drag, startPoint x: 519, startPoint y: 249, endPoint x: 534, endPoint y: 250, distance: 15.0
click at [534, 250] on p "siiatt.sxx@x" at bounding box center [515, 243] width 55 height 17
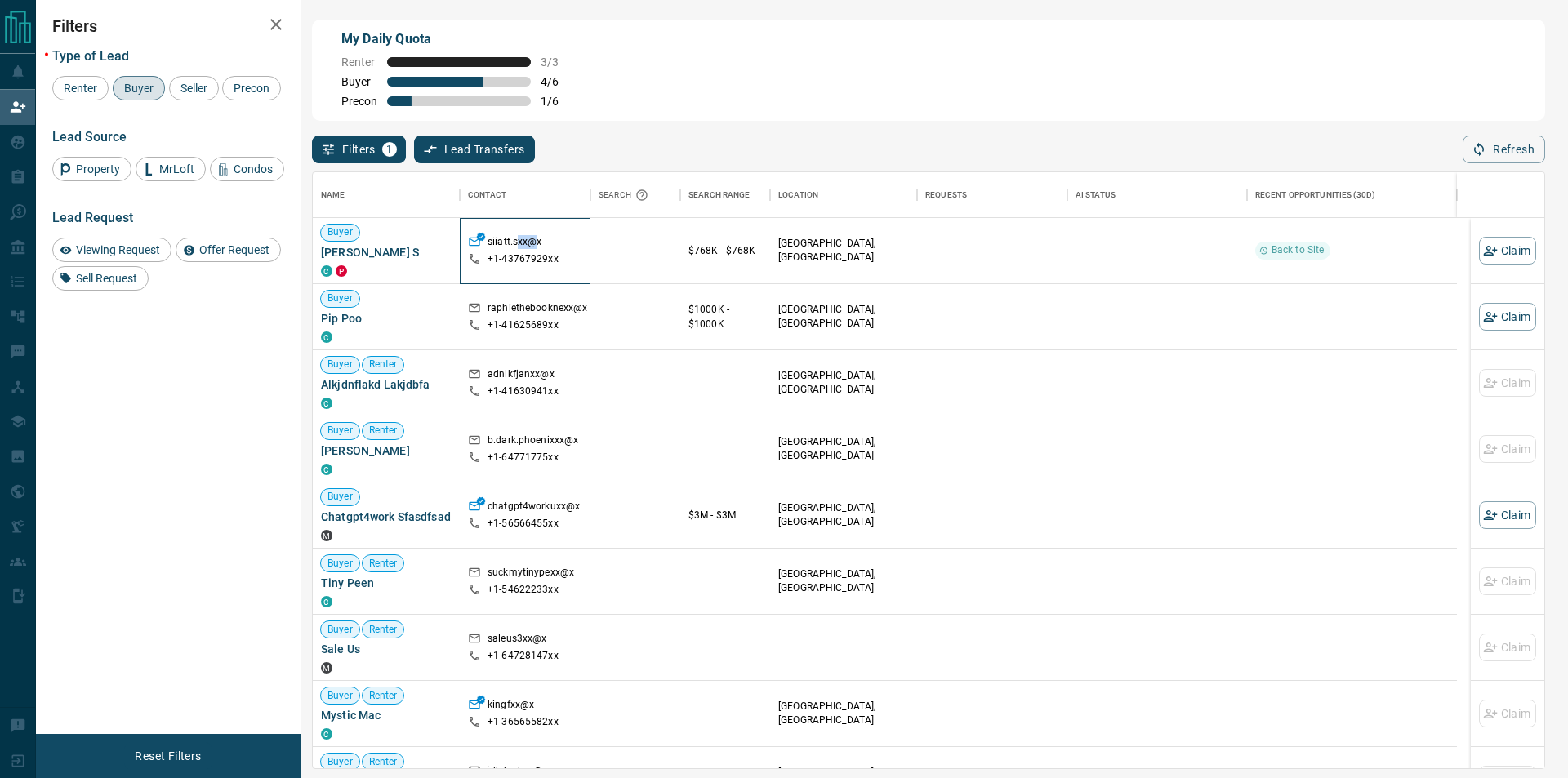
click at [534, 250] on p "siiatt.sxx@x" at bounding box center [515, 243] width 55 height 17
click at [751, 250] on p "$768K - $768K" at bounding box center [724, 250] width 74 height 15
click at [562, 267] on div "+1- 43767929xx" at bounding box center [525, 258] width 115 height 14
click at [369, 260] on span "[PERSON_NAME] S" at bounding box center [387, 252] width 131 height 16
click at [356, 256] on span "[PERSON_NAME] S" at bounding box center [387, 252] width 131 height 16
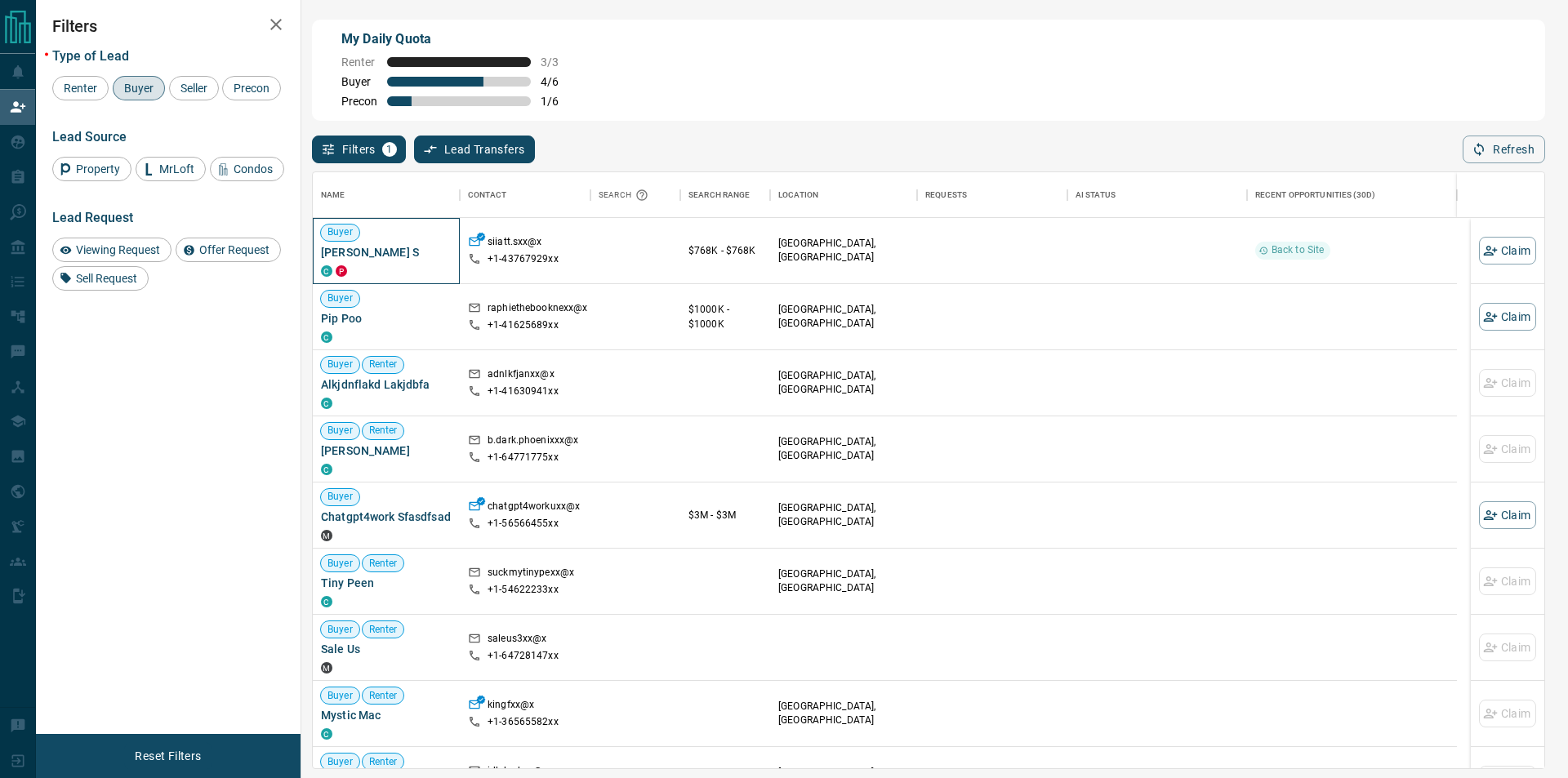
click at [418, 243] on div "Buyer [PERSON_NAME] S C P" at bounding box center [387, 250] width 131 height 52
click at [602, 245] on div at bounding box center [635, 251] width 90 height 66
click at [722, 221] on div "$768K - $768K" at bounding box center [724, 251] width 74 height 66
